Goal: Obtain resource: Download file/media

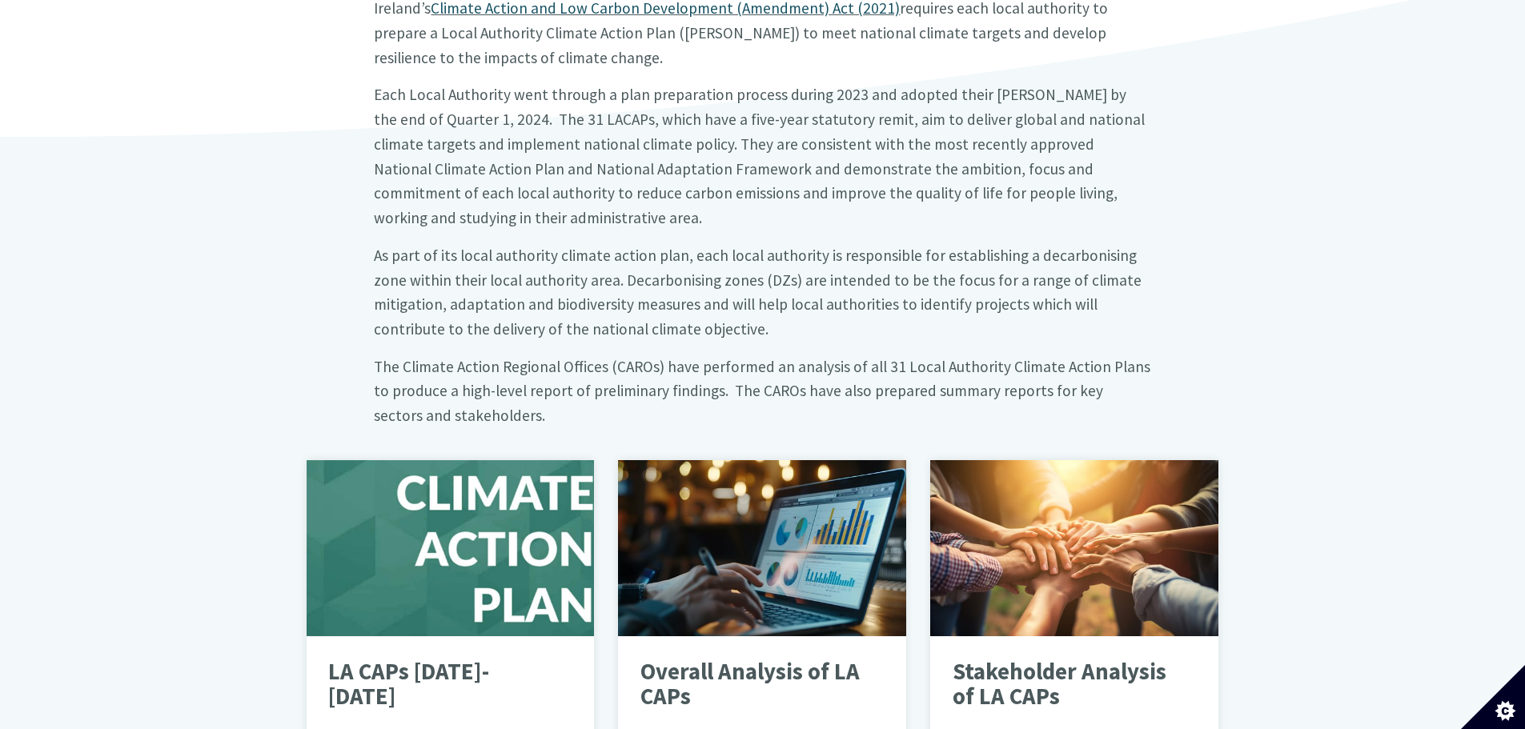
scroll to position [640, 0]
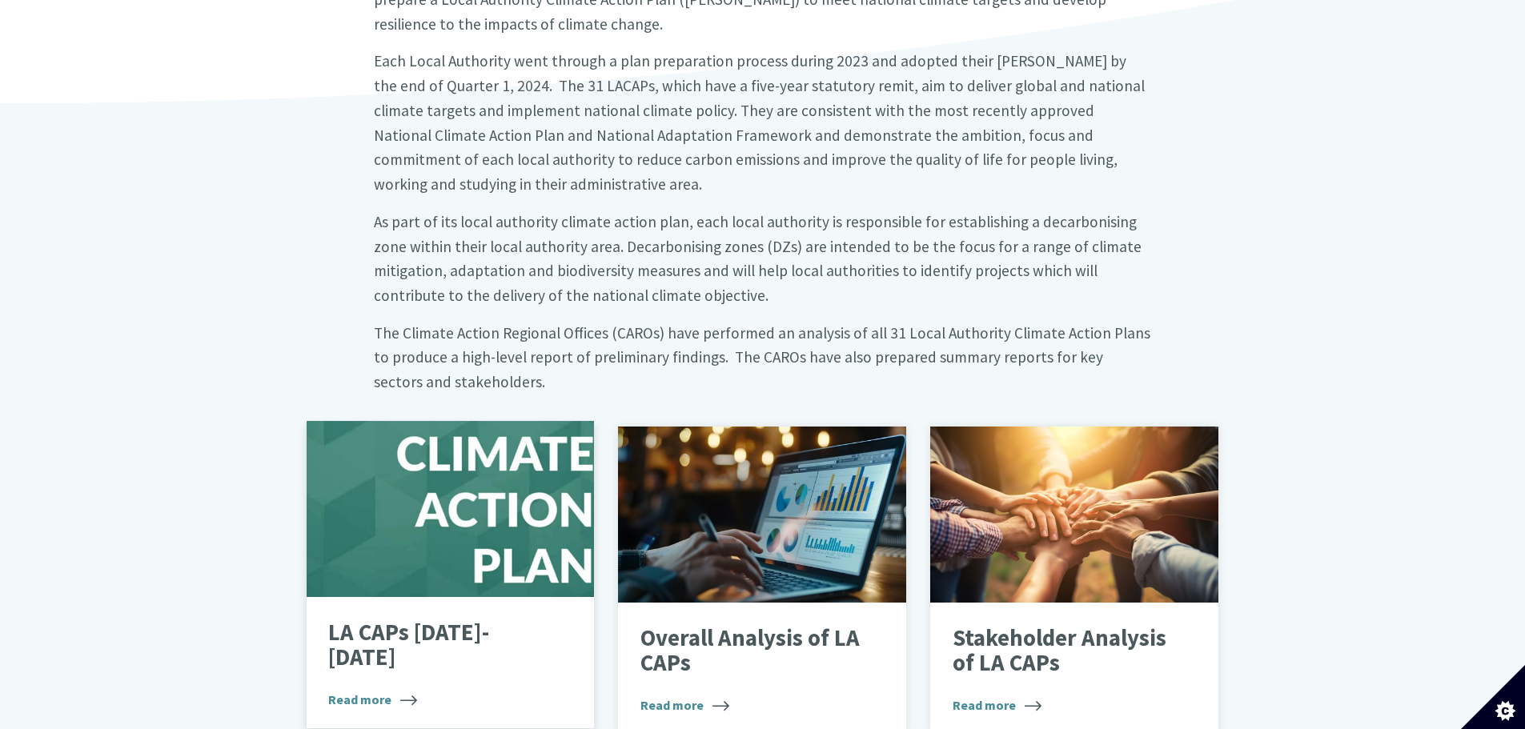
click at [471, 620] on p "LA CAPs 2024-2029" at bounding box center [438, 645] width 220 height 50
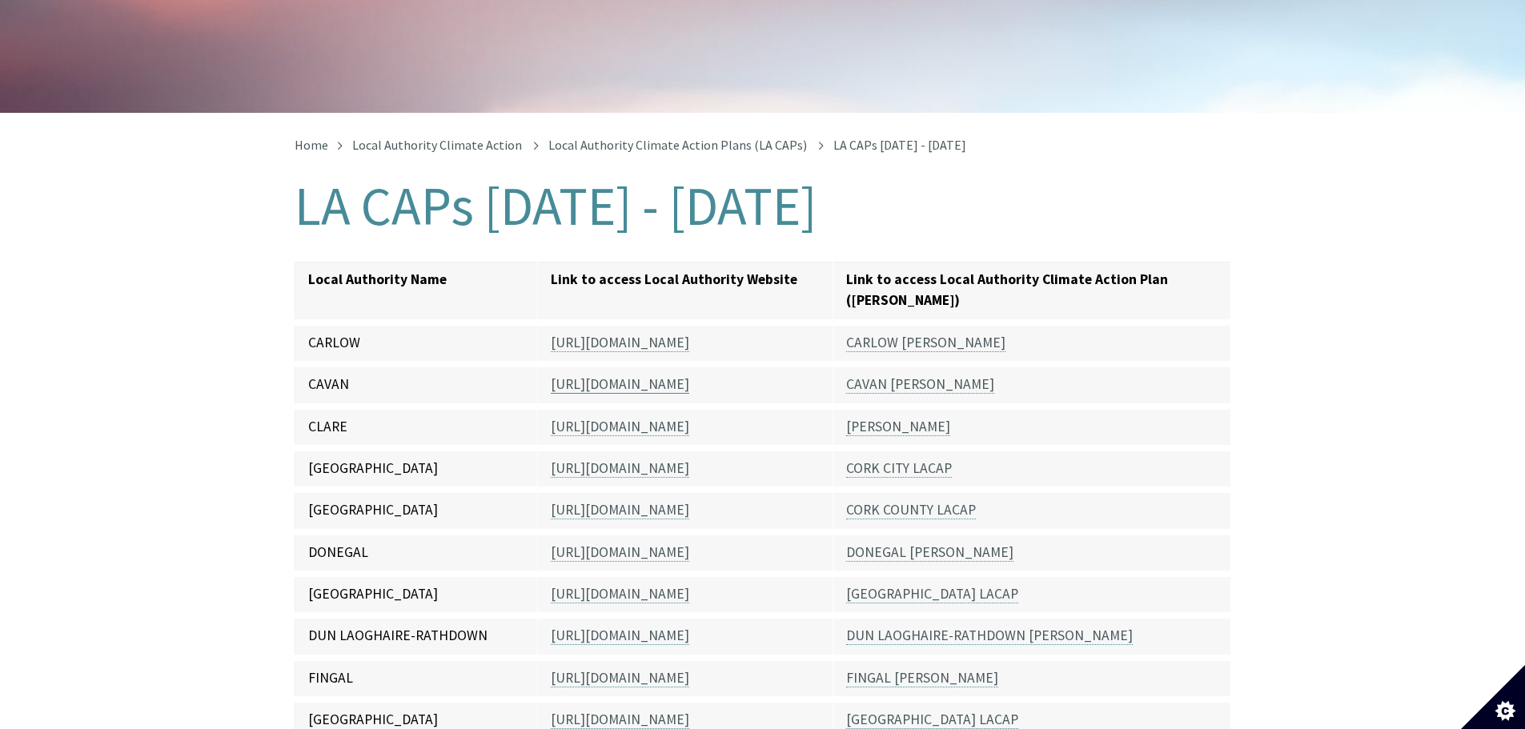
scroll to position [240, 0]
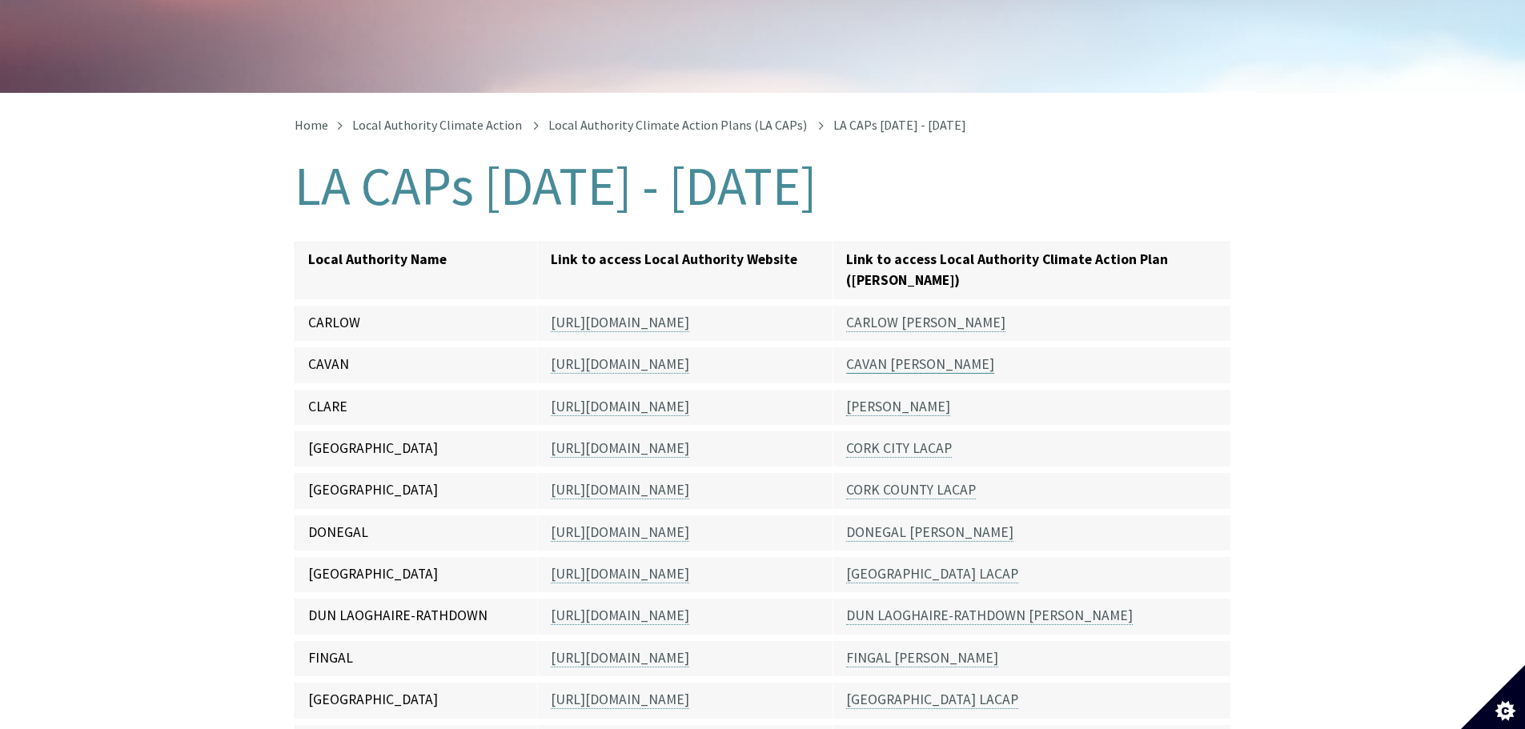
click at [890, 355] on link "CAVAN LACAP" at bounding box center [920, 364] width 148 height 18
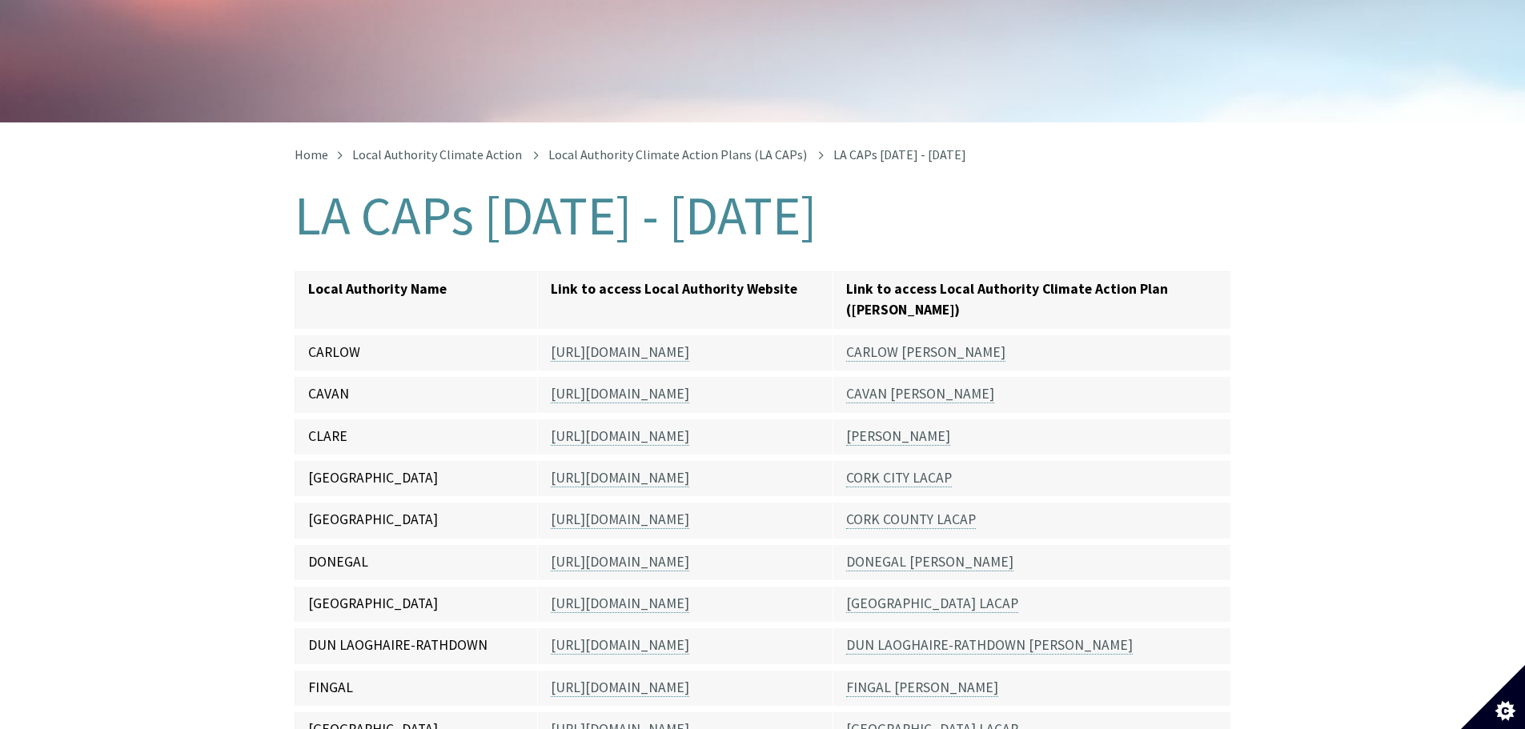
scroll to position [160, 0]
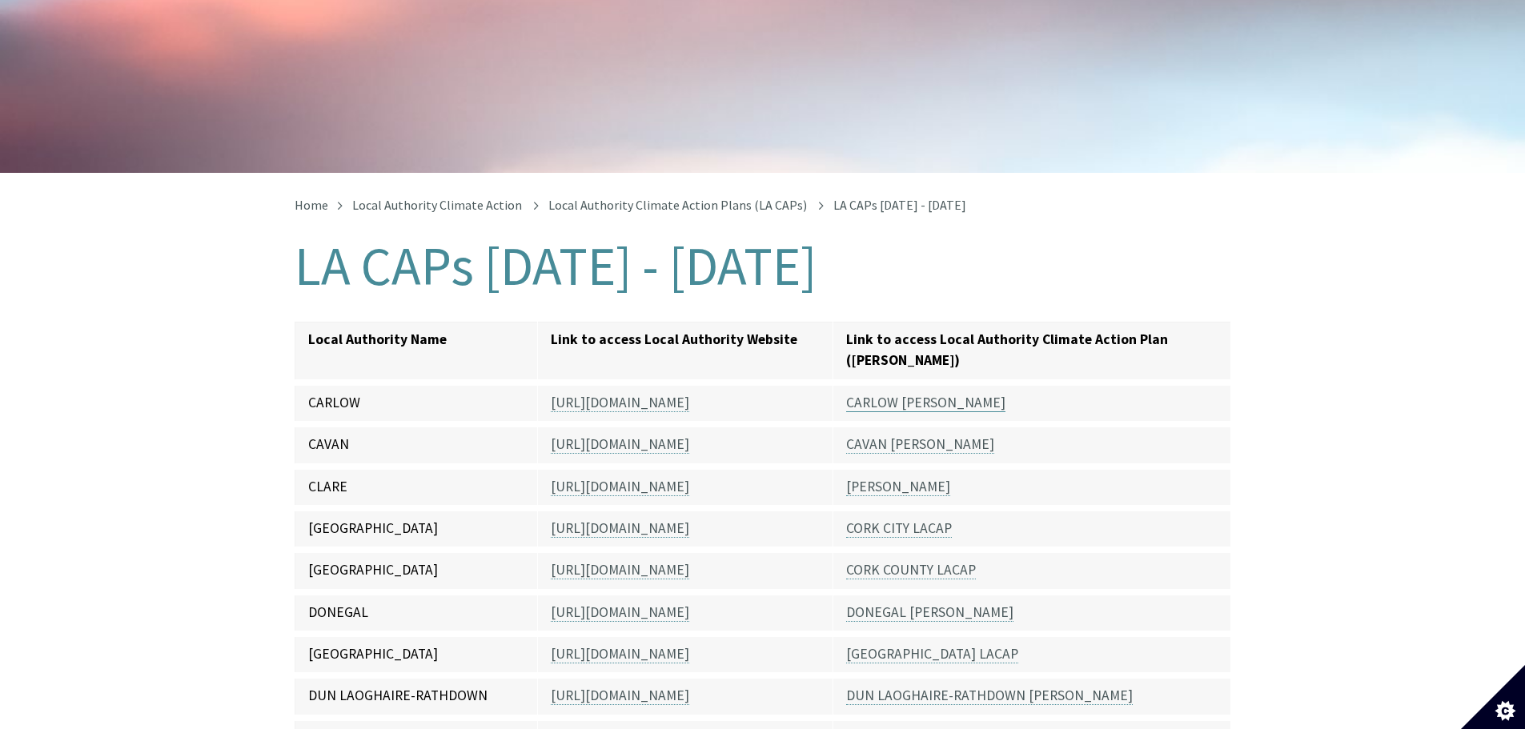
click at [888, 394] on link "CARLOW LACAP" at bounding box center [925, 403] width 159 height 18
click at [875, 478] on link "CLARE LACAP" at bounding box center [898, 487] width 104 height 18
click at [870, 478] on link "CLARE LACAP" at bounding box center [898, 487] width 104 height 18
click at [872, 520] on link "CORK CITY LACAP" at bounding box center [899, 529] width 106 height 18
click at [889, 561] on link "CORK COUNTY LACAP" at bounding box center [911, 570] width 130 height 18
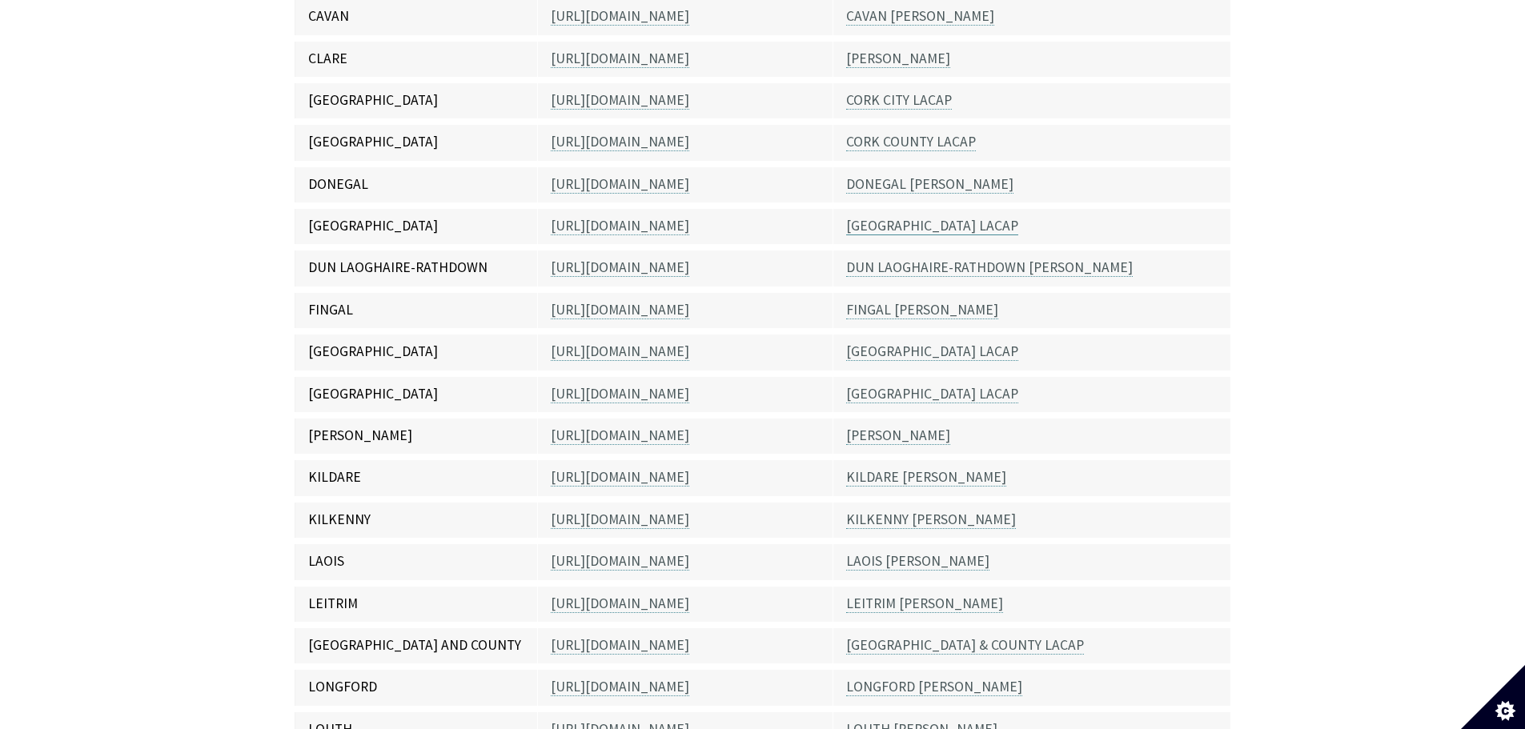
scroll to position [560, 0]
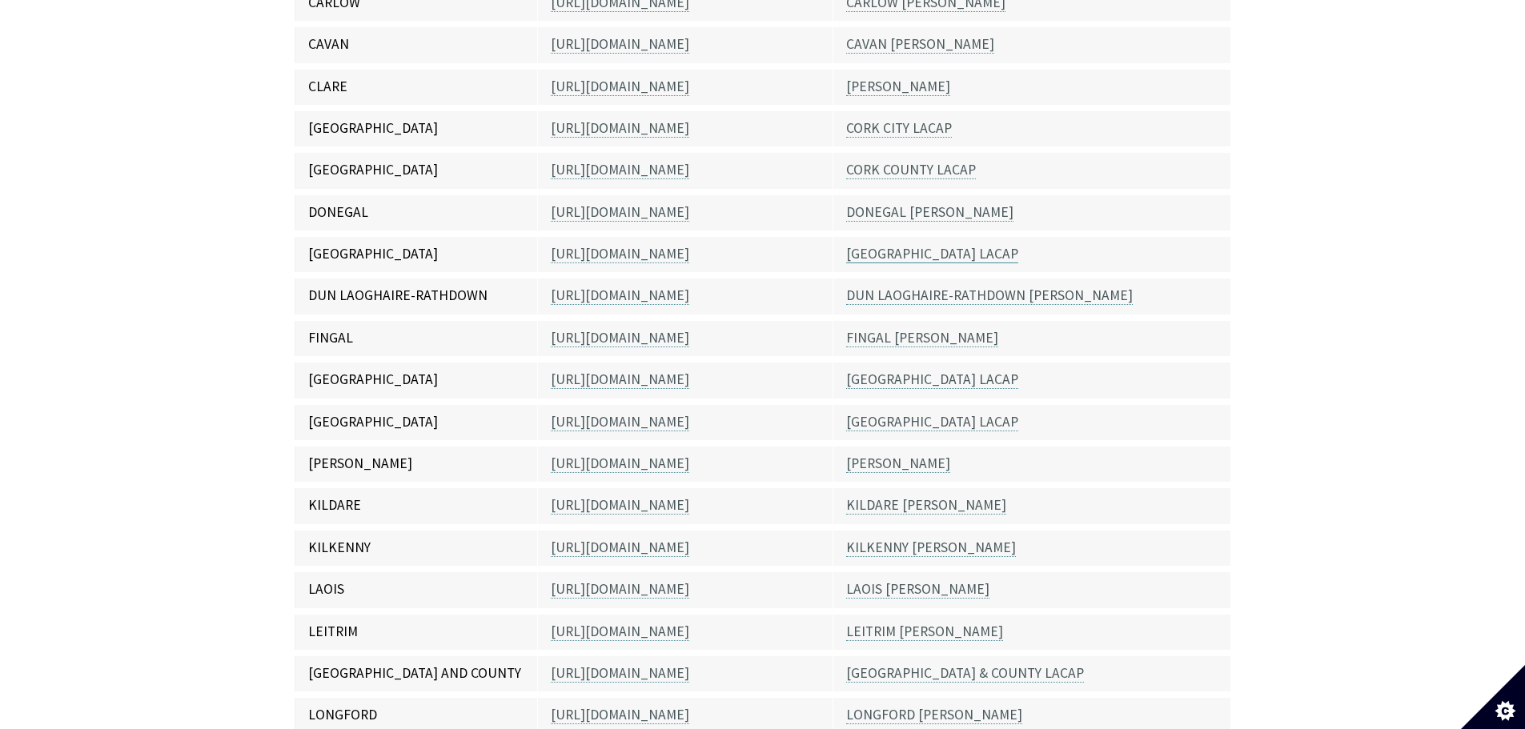
click at [902, 245] on link "DUBLIN CITY LACAP" at bounding box center [932, 254] width 172 height 18
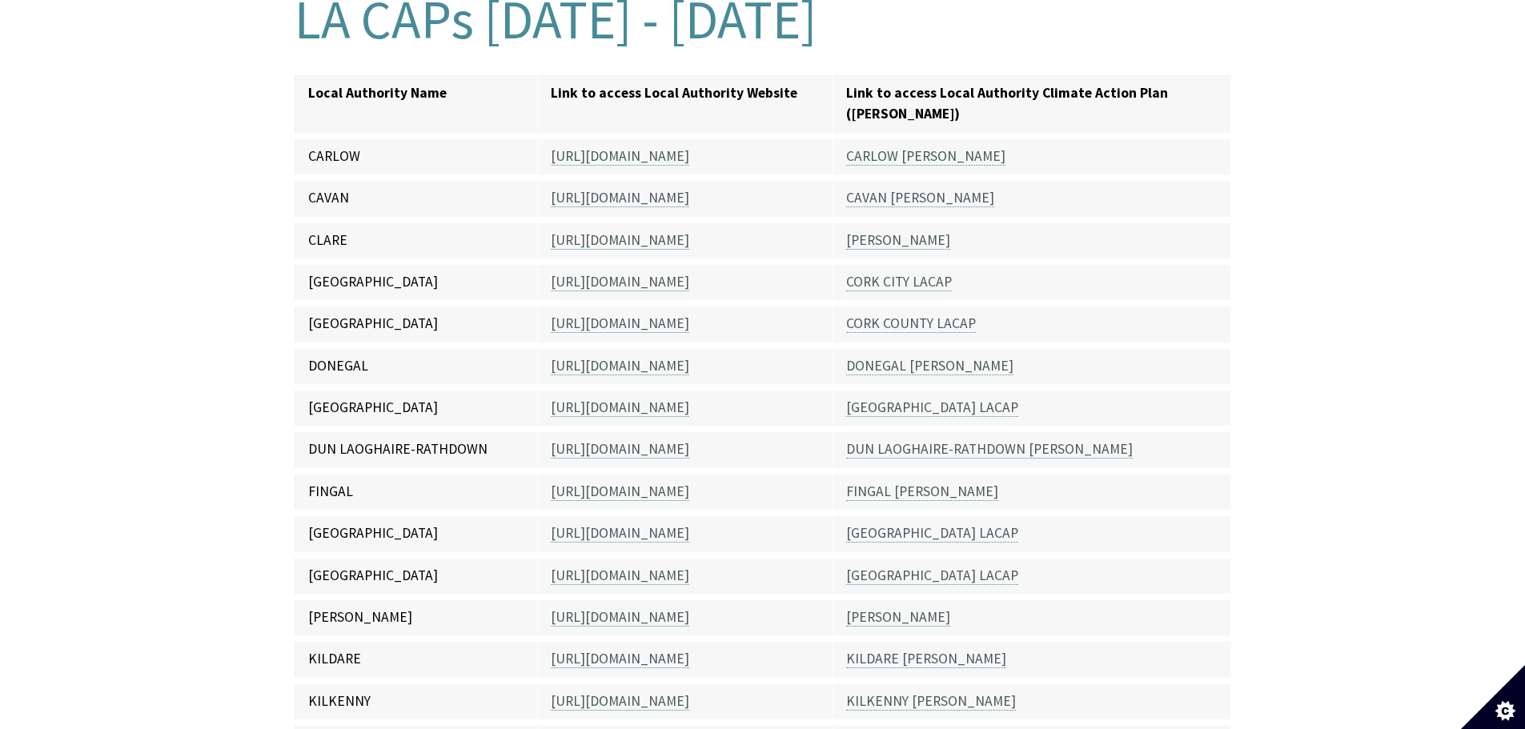
scroll to position [400, 0]
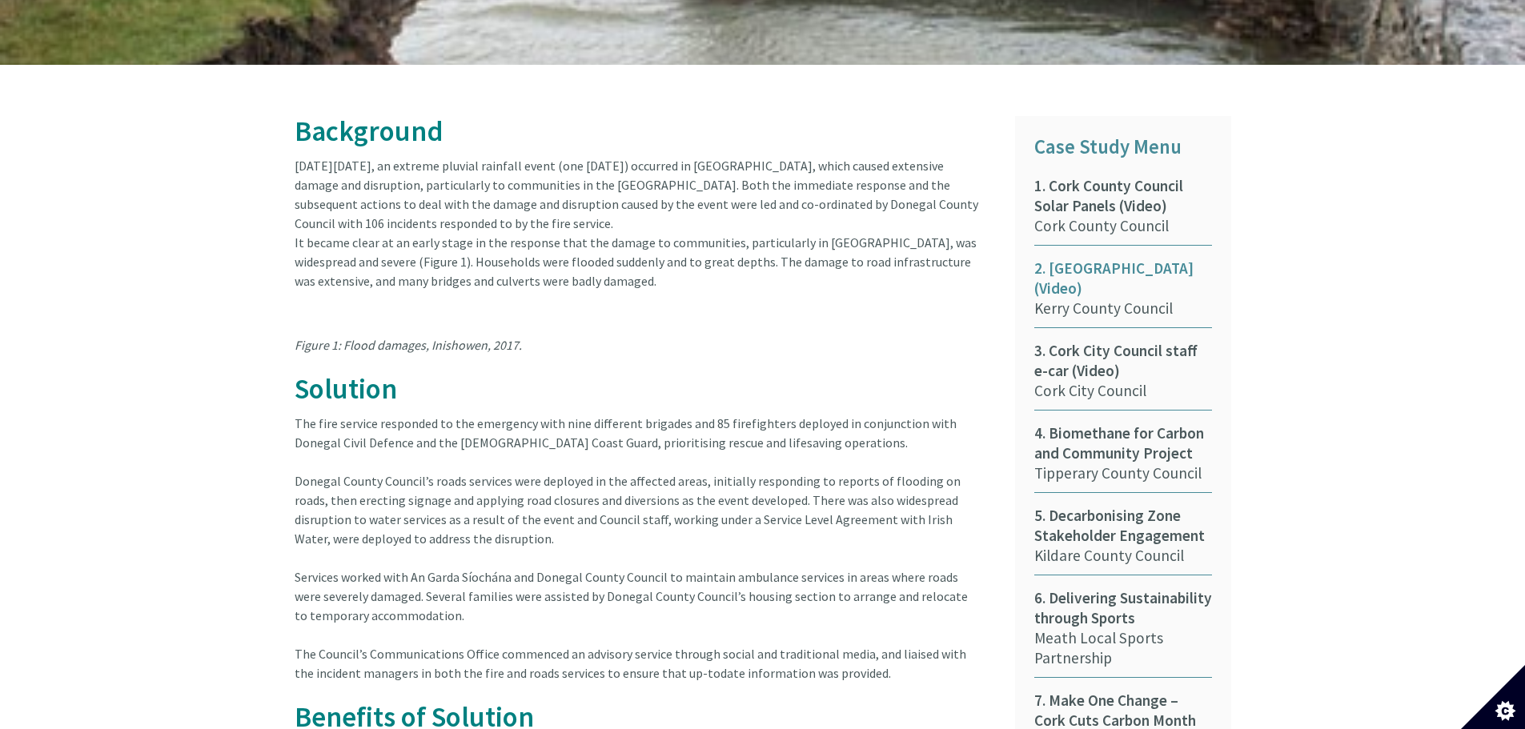
scroll to position [801, 0]
